Goal: Check status: Check status

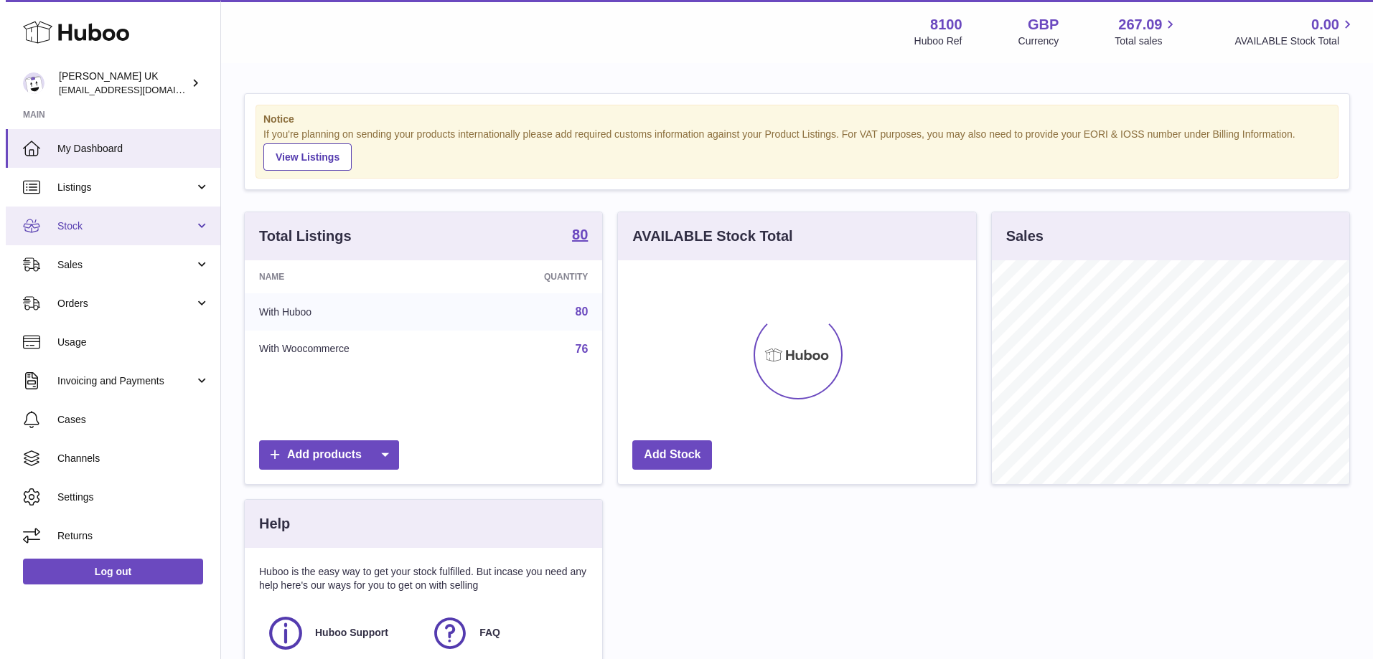
scroll to position [224, 358]
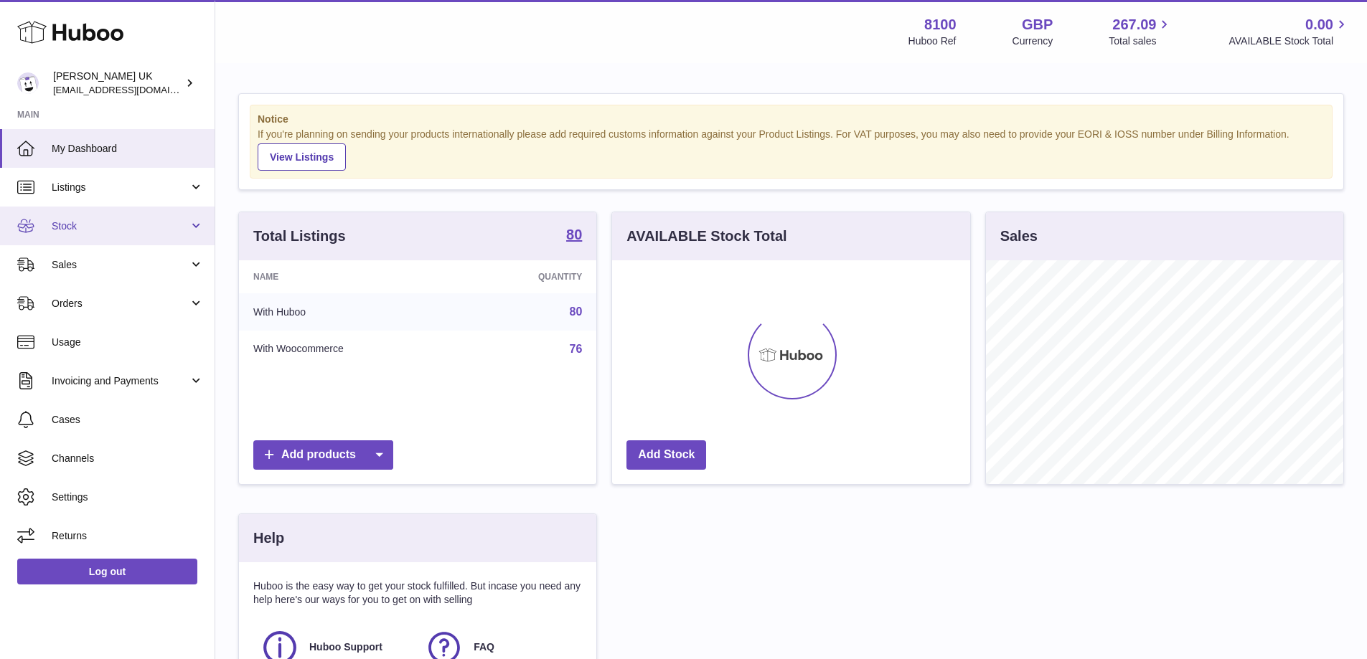
click at [99, 224] on span "Stock" at bounding box center [120, 227] width 137 height 14
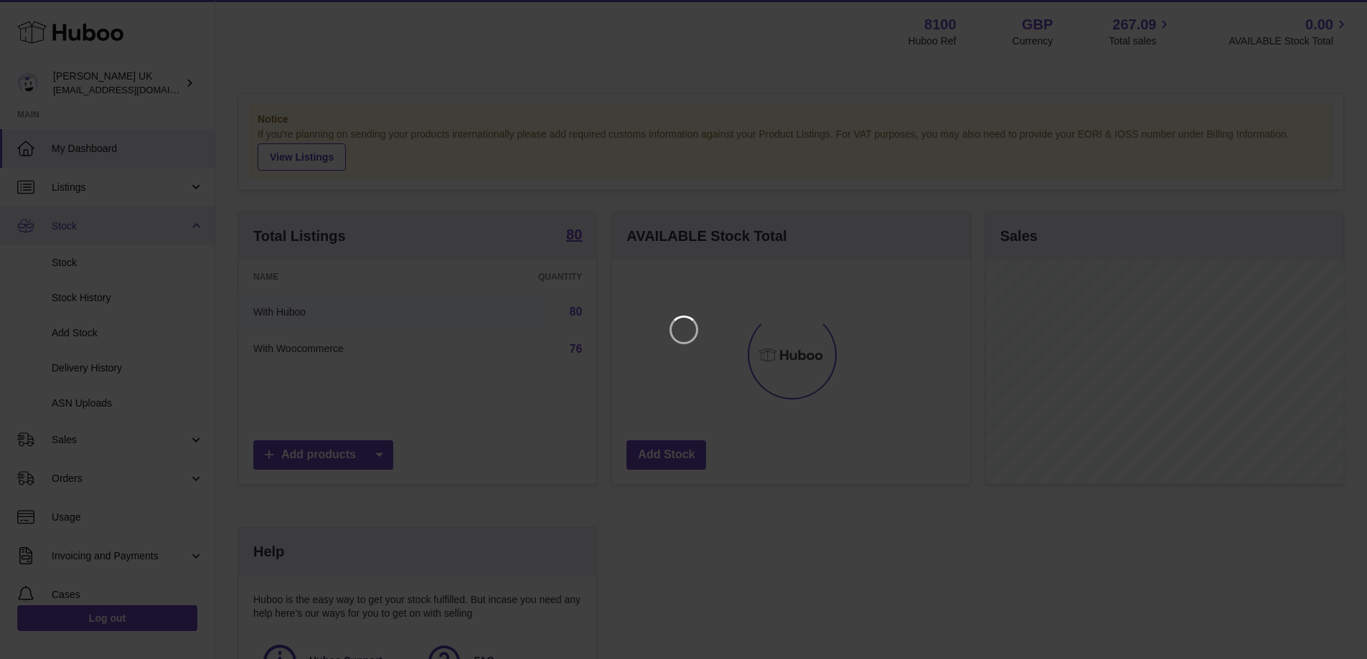
scroll to position [224, 362]
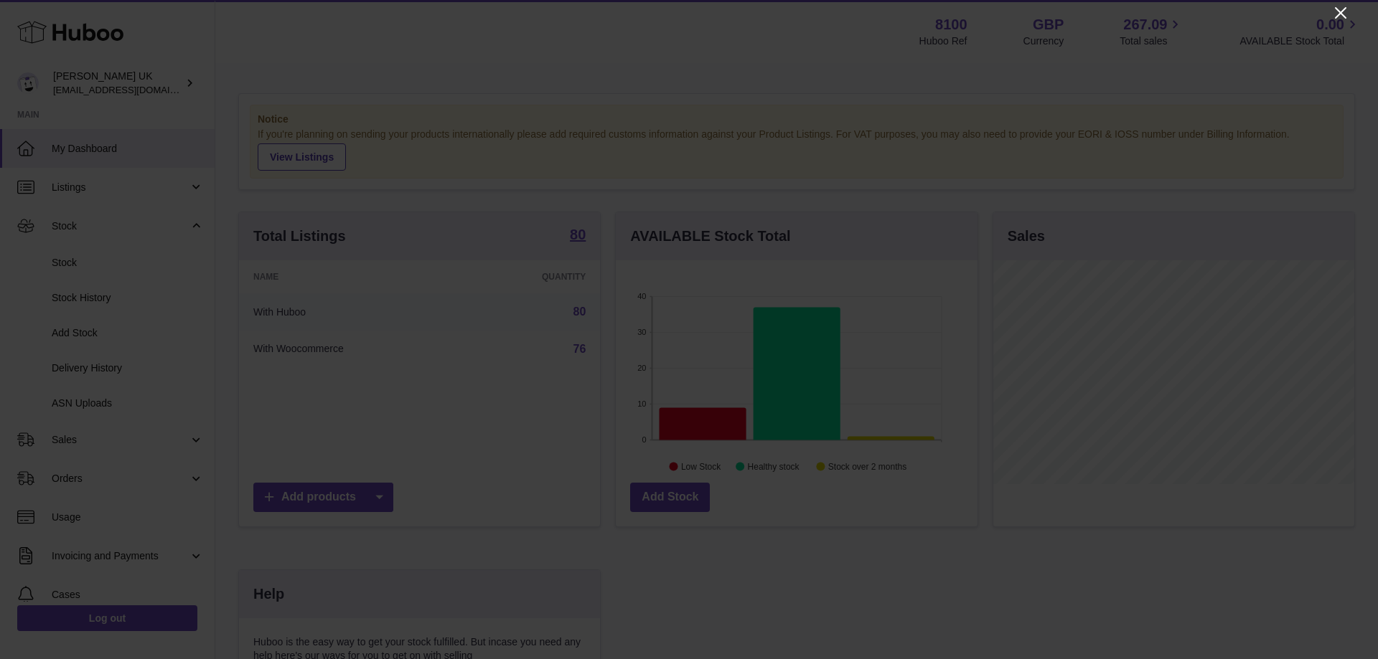
click at [1334, 12] on icon "Close" at bounding box center [1340, 12] width 17 height 17
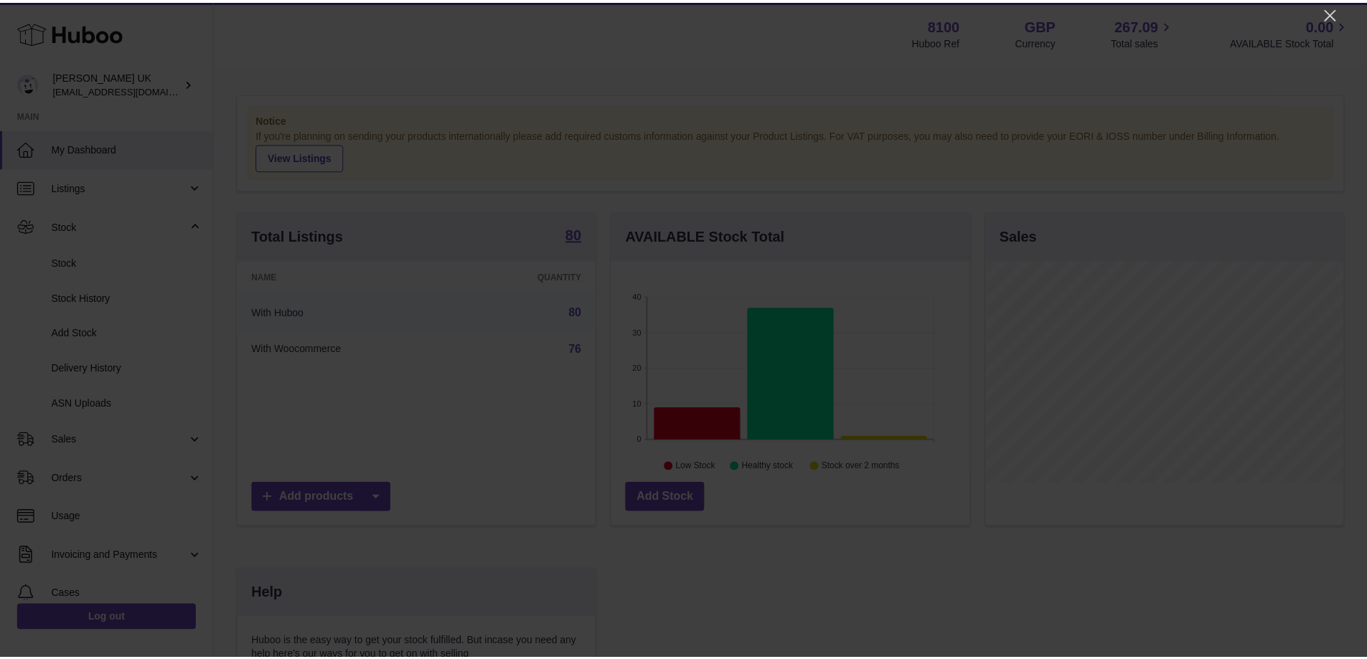
scroll to position [717403, 717270]
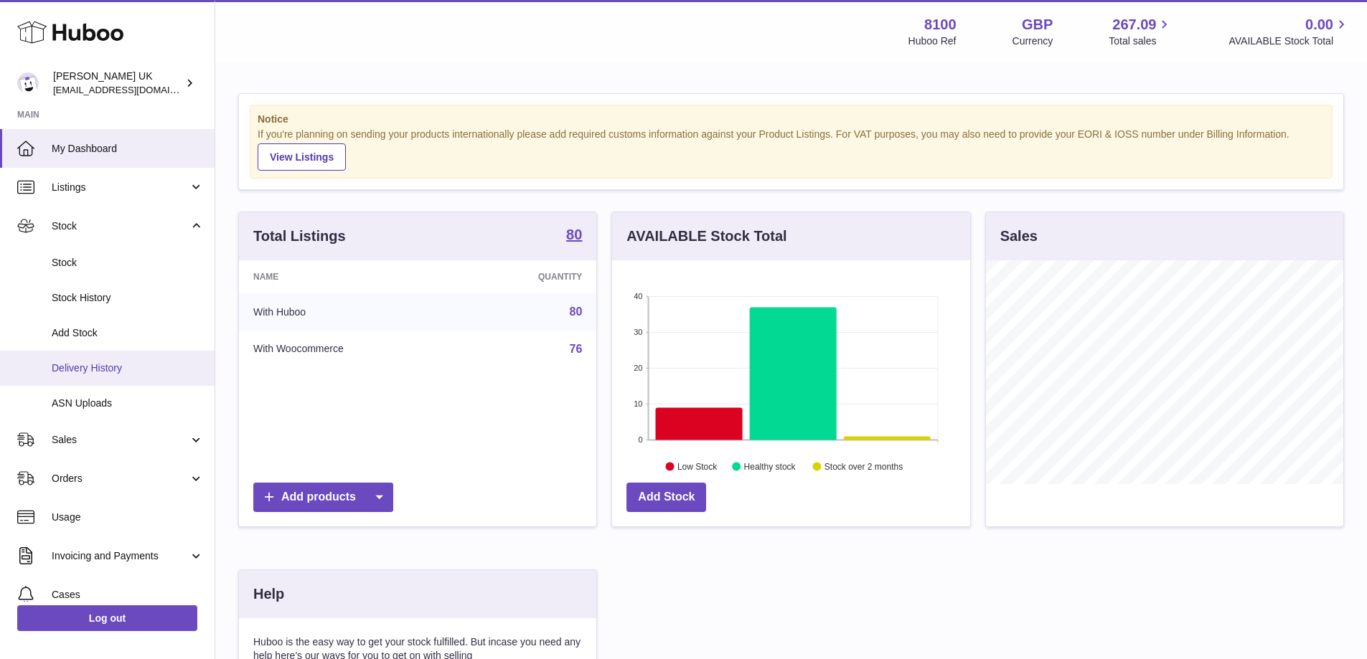
click at [105, 367] on span "Delivery History" at bounding box center [128, 369] width 152 height 14
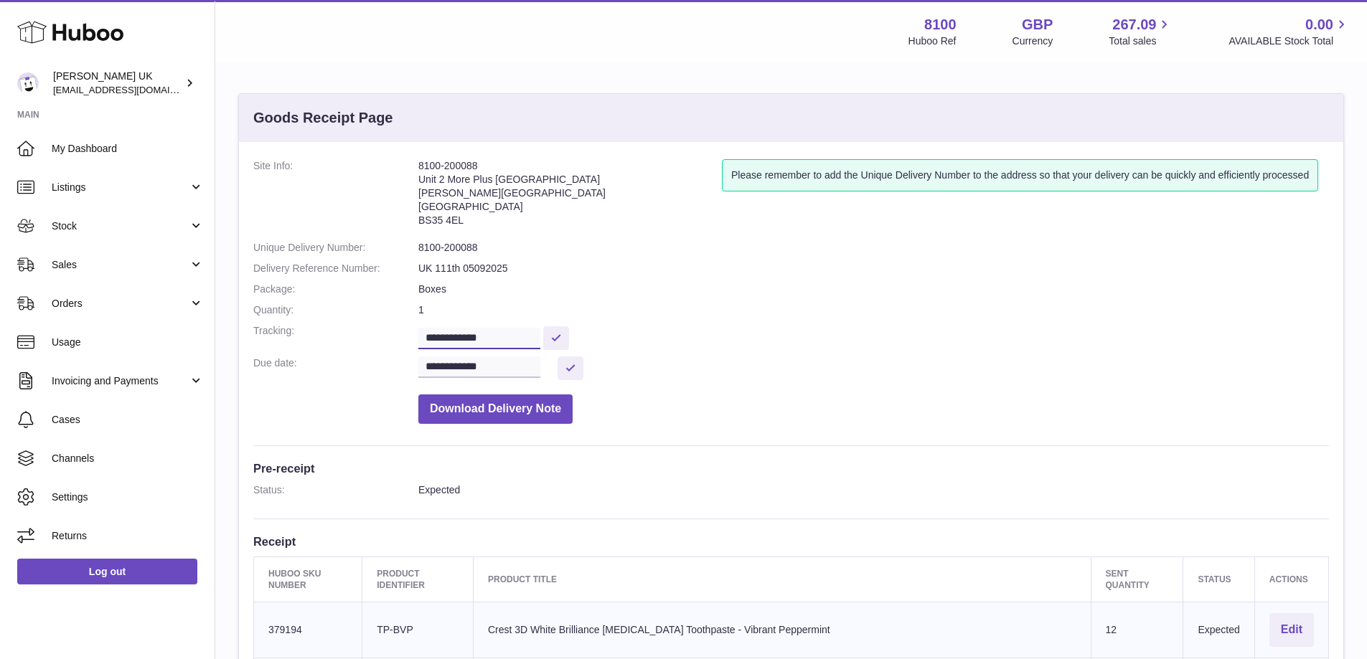
click at [465, 339] on input "**********" at bounding box center [479, 339] width 122 height 22
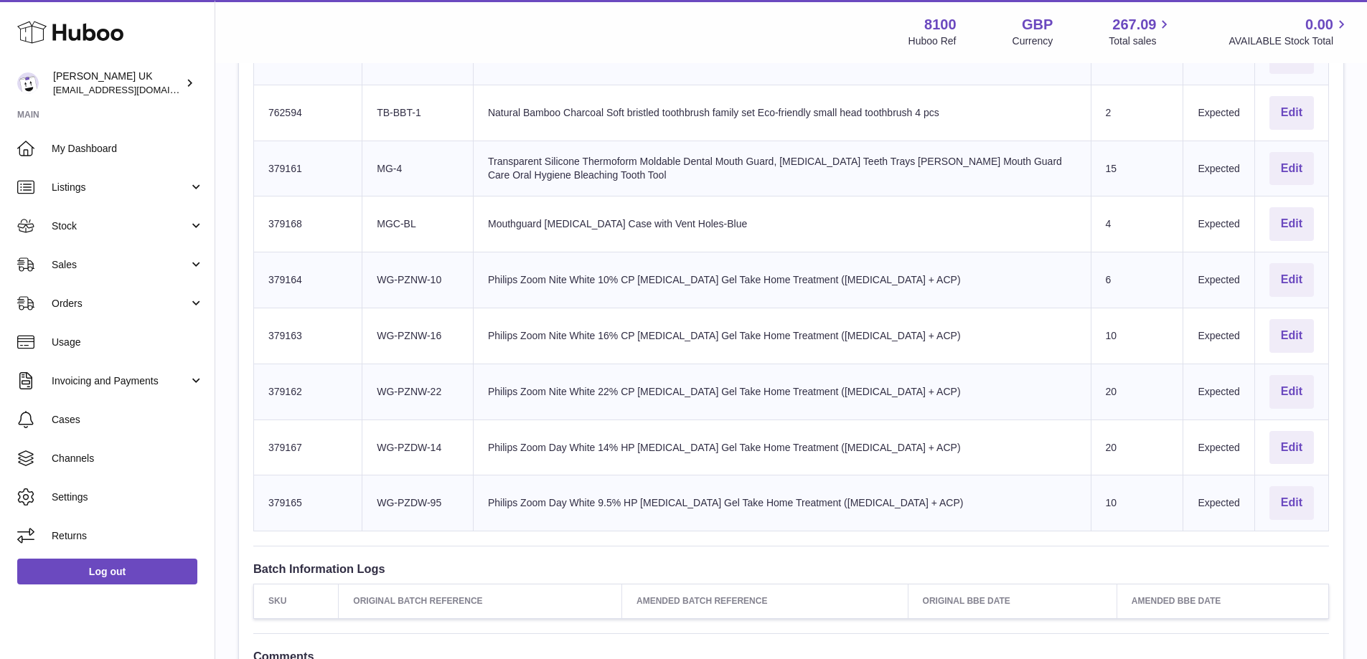
scroll to position [574, 0]
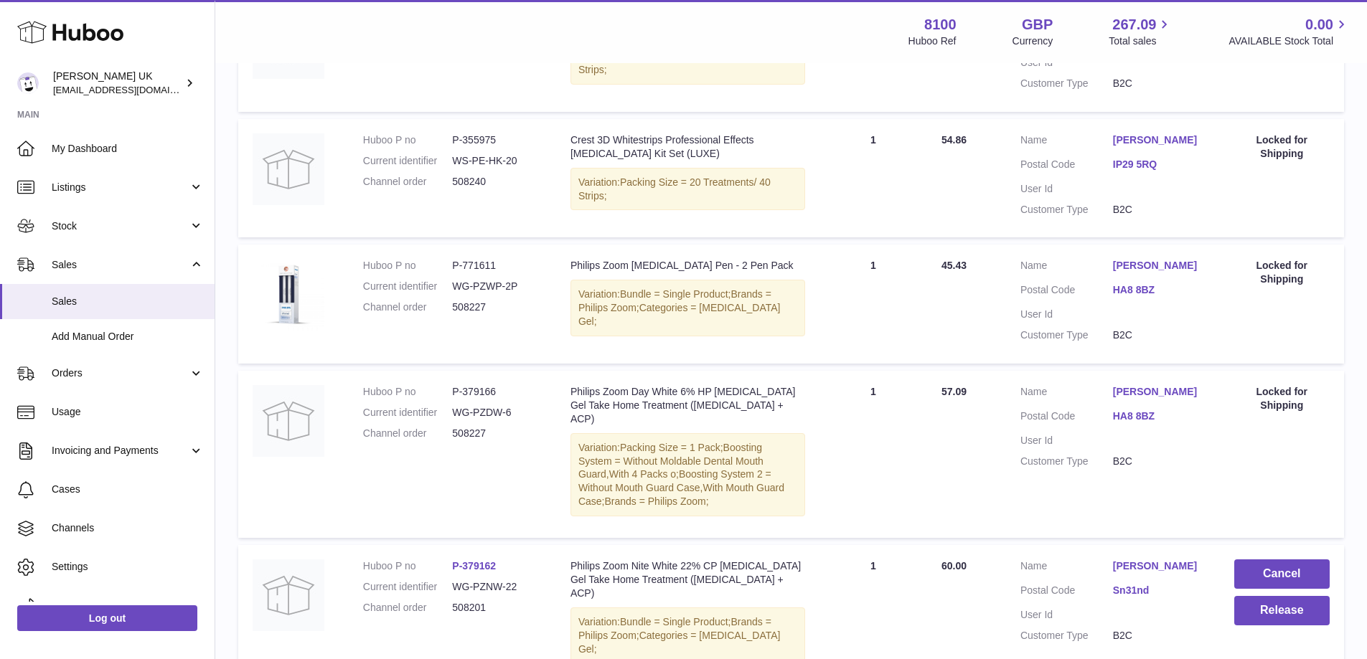
scroll to position [682, 0]
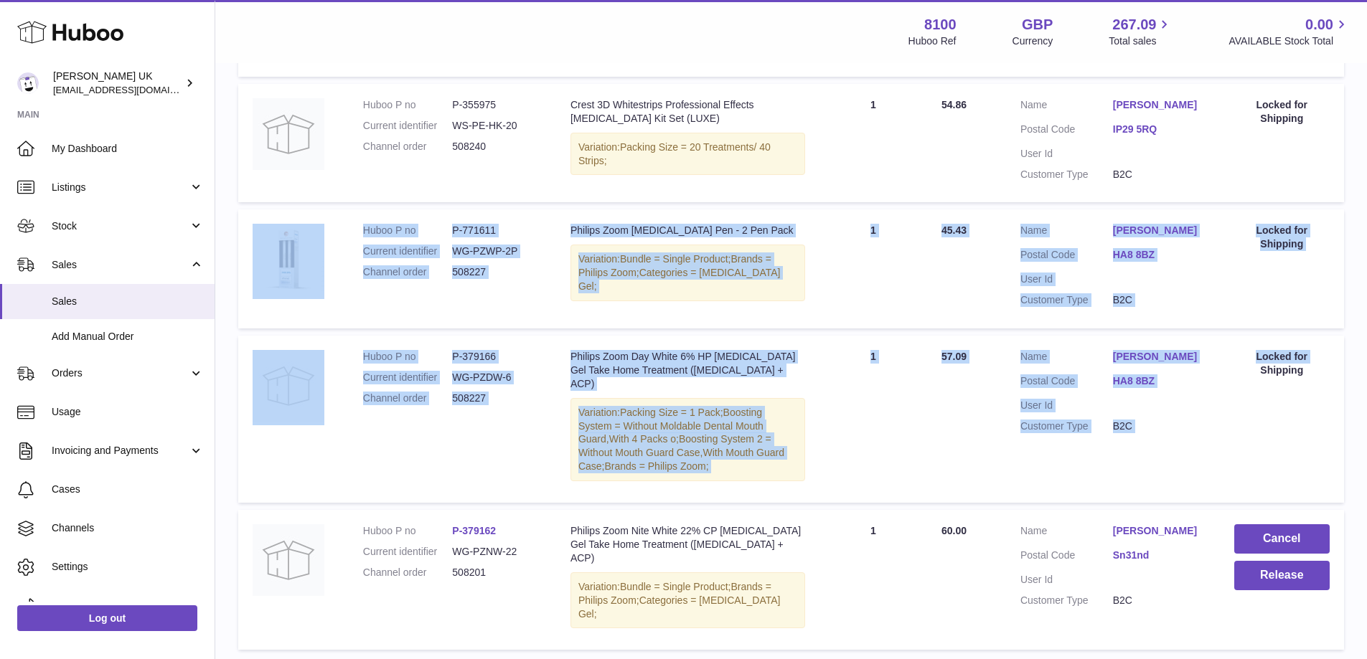
drag, startPoint x: 1170, startPoint y: 395, endPoint x: 413, endPoint y: 255, distance: 769.9
click at [341, 240] on tbody "Huboo P no P-355977 Current identifier WS-PE-HK-5 Channel order 508243 Descript…" at bounding box center [791, 165] width 1106 height 972
click at [912, 374] on td "Quantity Sold 1" at bounding box center [874, 419] width 108 height 167
click at [922, 365] on td "Quantity Sold 1" at bounding box center [874, 419] width 108 height 167
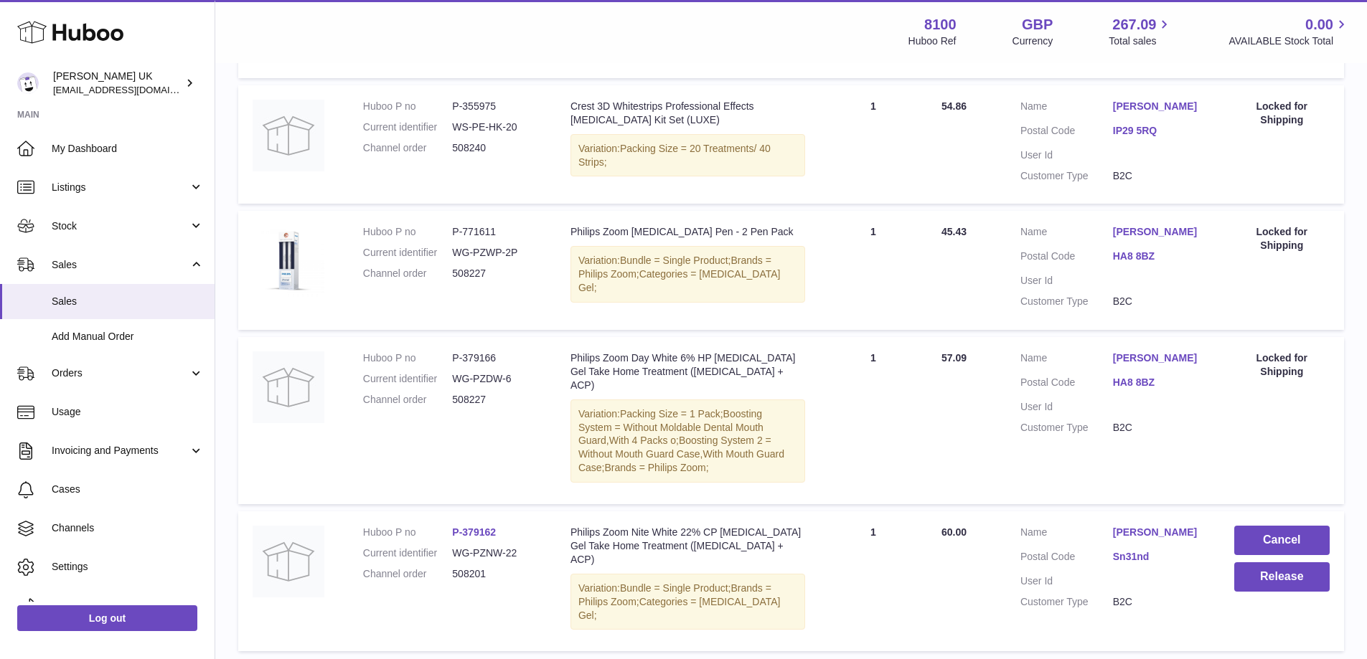
click at [1319, 427] on td "Action / Status Locked for Shipping" at bounding box center [1282, 420] width 124 height 167
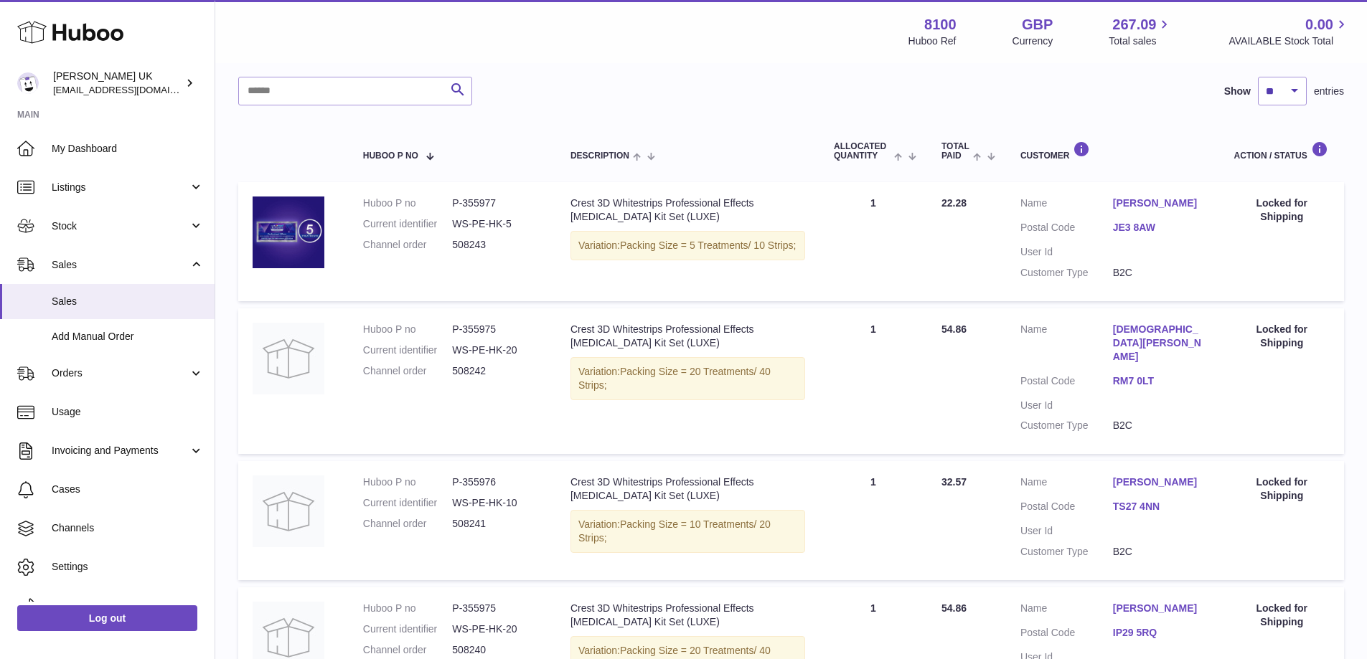
scroll to position [106, 0]
